Goal: Information Seeking & Learning: Understand process/instructions

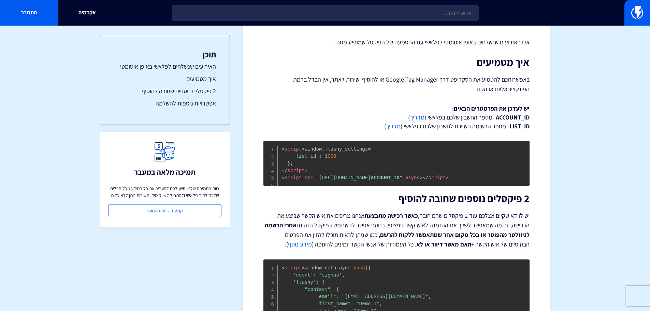
scroll to position [160, 0]
